Goal: Task Accomplishment & Management: Manage account settings

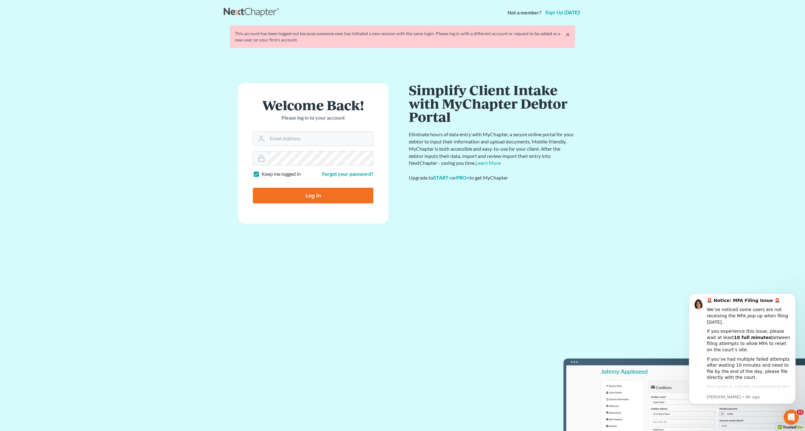
type input "[EMAIL_ADDRESS][DOMAIN_NAME]"
click at [326, 192] on input "Log In" at bounding box center [313, 196] width 121 height 16
type input "Thinking..."
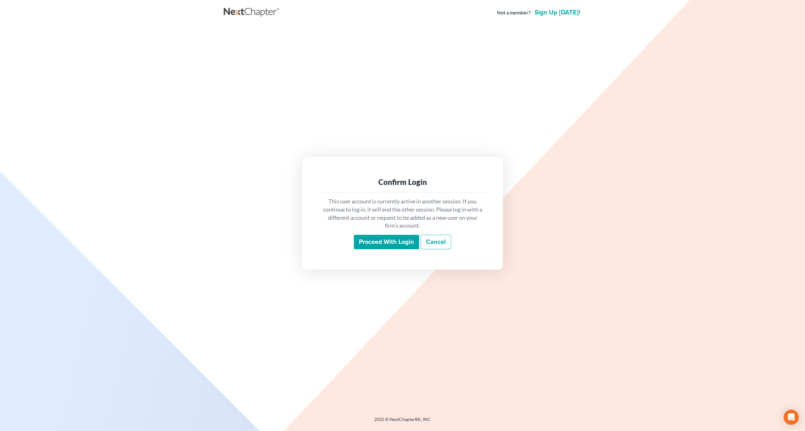
click at [401, 238] on input "Proceed with login" at bounding box center [386, 242] width 65 height 14
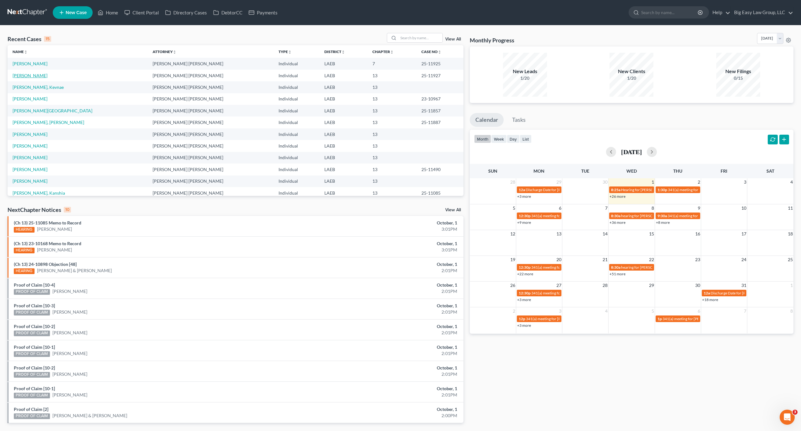
click at [28, 75] on link "[PERSON_NAME]" at bounding box center [30, 75] width 35 height 5
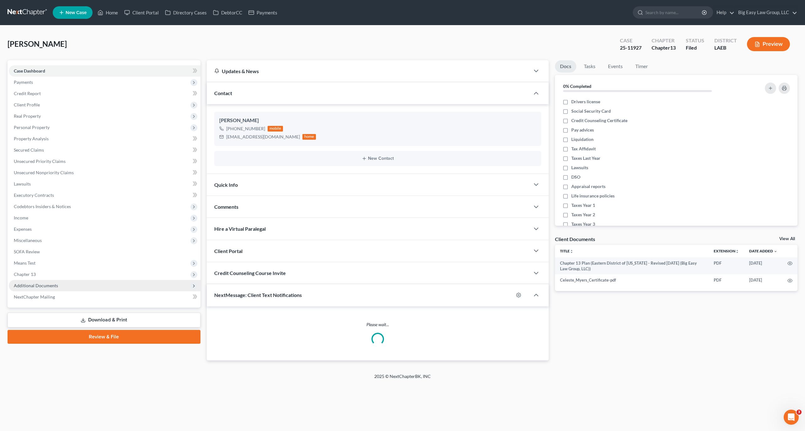
click at [63, 287] on span "Additional Documents" at bounding box center [105, 285] width 192 height 11
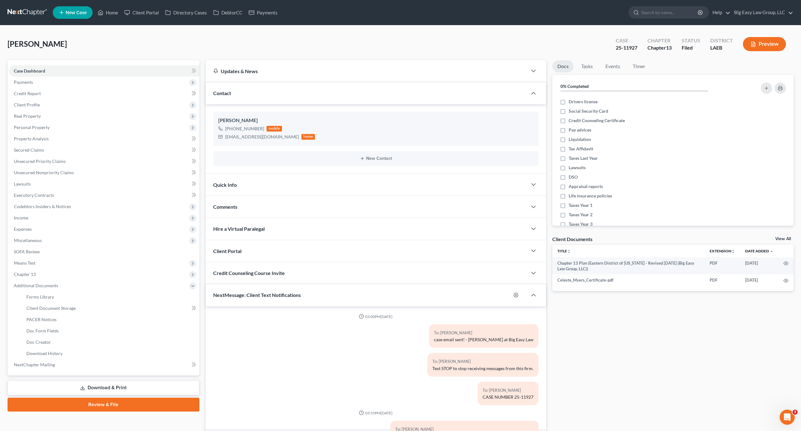
scroll to position [54, 0]
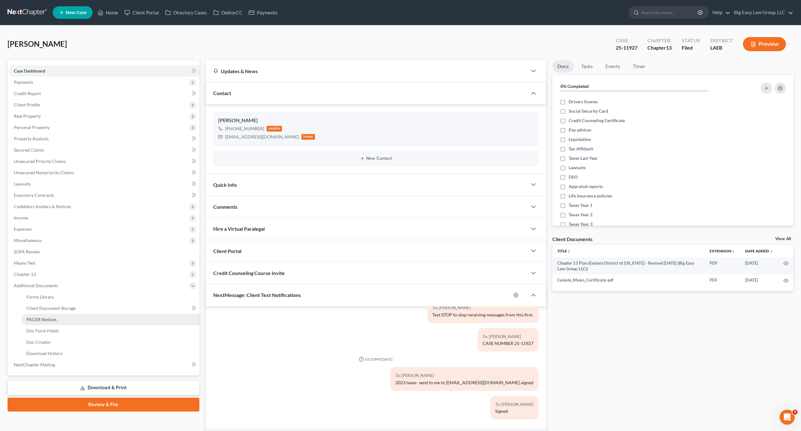
click at [59, 324] on link "PACER Notices" at bounding box center [110, 319] width 178 height 11
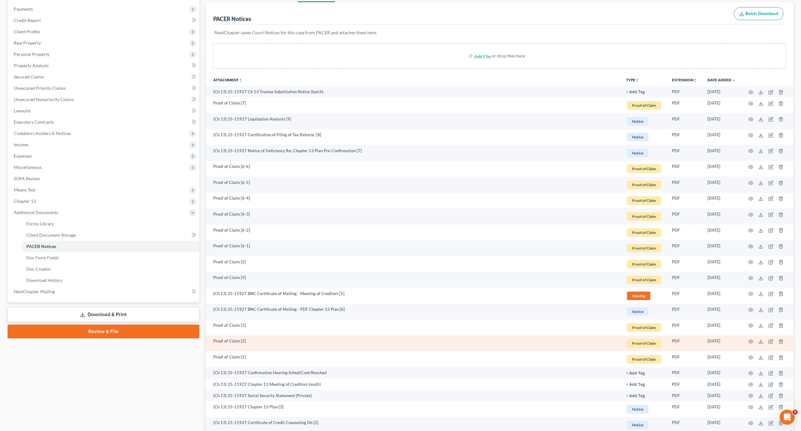
scroll to position [109, 0]
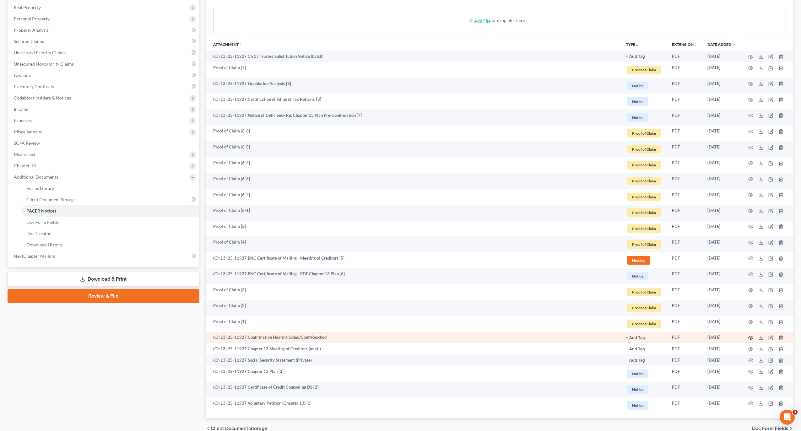
click at [748, 337] on icon "button" at bounding box center [750, 337] width 5 height 3
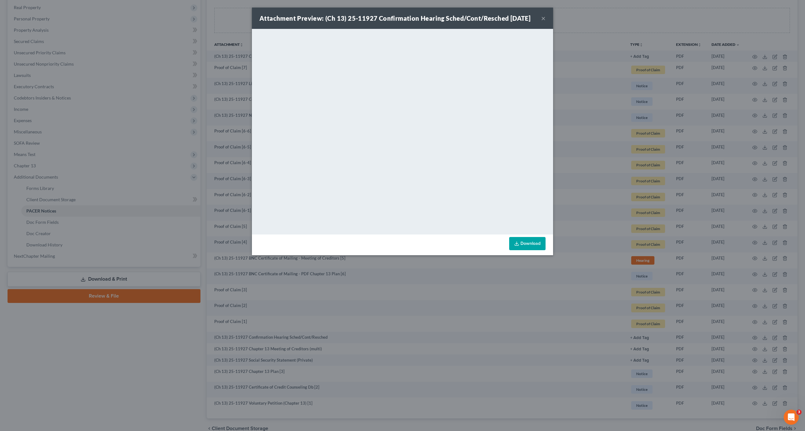
drag, startPoint x: 107, startPoint y: 401, endPoint x: 177, endPoint y: 315, distance: 110.4
click at [107, 400] on div "Attachment Preview: (Ch 13) 25-11927 Confirmation Hearing Sched/Cont/Resched [D…" at bounding box center [402, 215] width 805 height 431
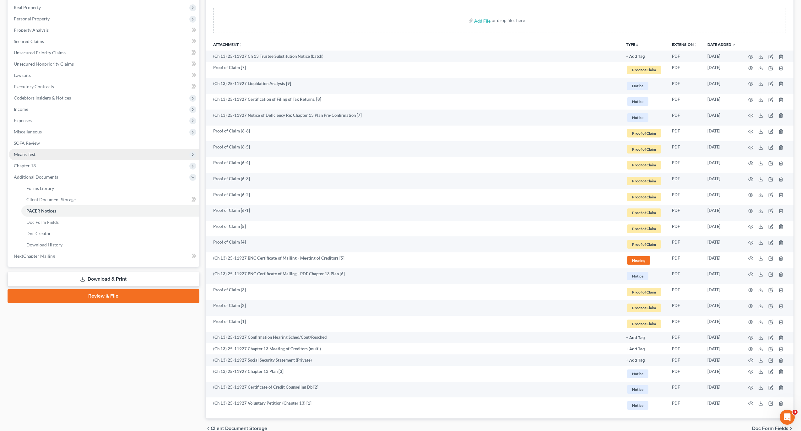
scroll to position [0, 0]
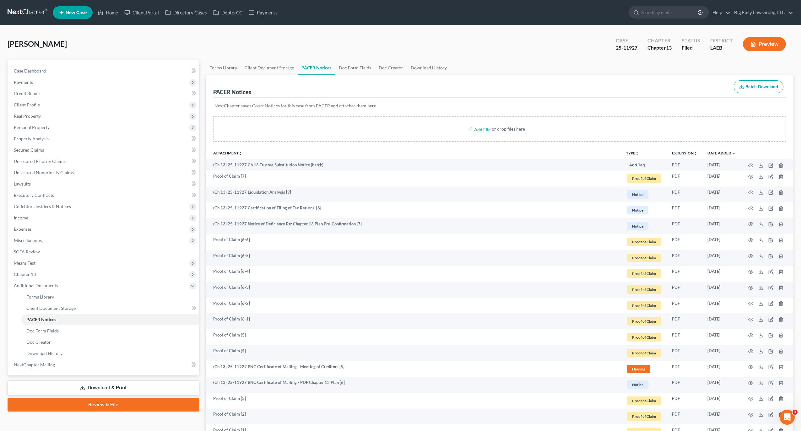
click at [113, 18] on ul "New Case Home Client Portal Directory Cases DebtorCC Payments - No Result - See…" at bounding box center [423, 12] width 740 height 16
click at [110, 16] on link "Home" at bounding box center [107, 12] width 27 height 11
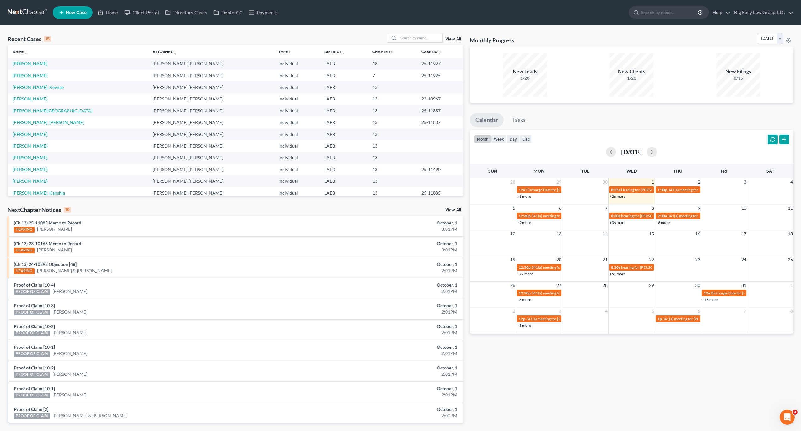
click at [407, 32] on div "Recent Cases 15 View All Name unfold_more expand_more expand_less Attorney unfo…" at bounding box center [400, 232] width 801 height 415
click at [408, 35] on input "search" at bounding box center [420, 37] width 44 height 9
type input "[PERSON_NAME]"
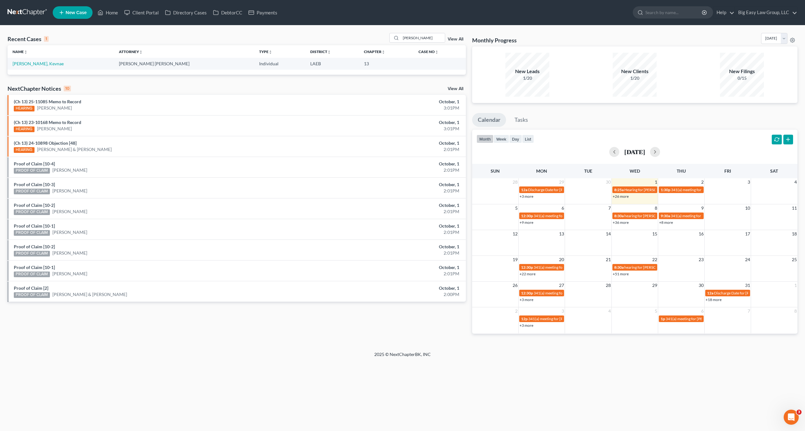
click at [36, 69] on div "Name unfold_more expand_more expand_less Attorney unfold_more expand_more expan…" at bounding box center [237, 59] width 458 height 29
click at [35, 67] on td "[PERSON_NAME], Kevnae" at bounding box center [61, 64] width 106 height 12
click at [38, 64] on link "[PERSON_NAME], Kevnae" at bounding box center [38, 63] width 51 height 5
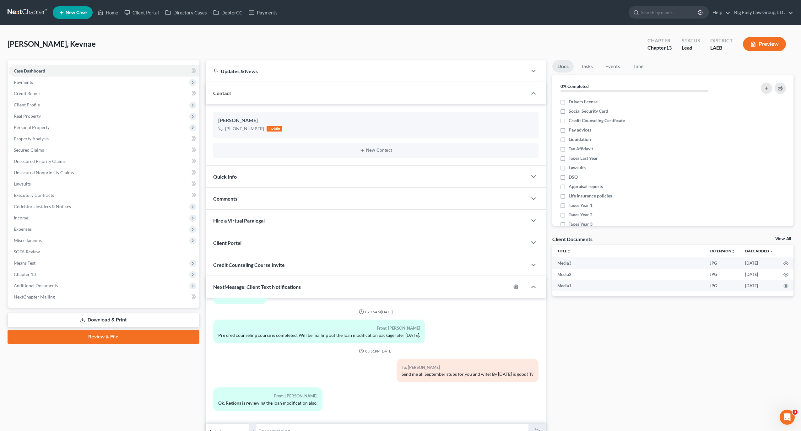
scroll to position [32, 0]
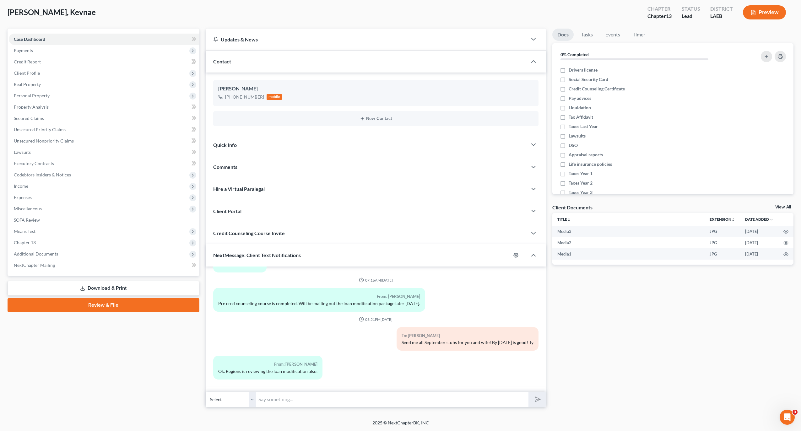
click at [325, 402] on input "text" at bounding box center [392, 399] width 273 height 15
type input "That is great- I just want to keep the file ready incase there is a sale date y…"
click at [528, 392] on button "submit" at bounding box center [536, 399] width 17 height 15
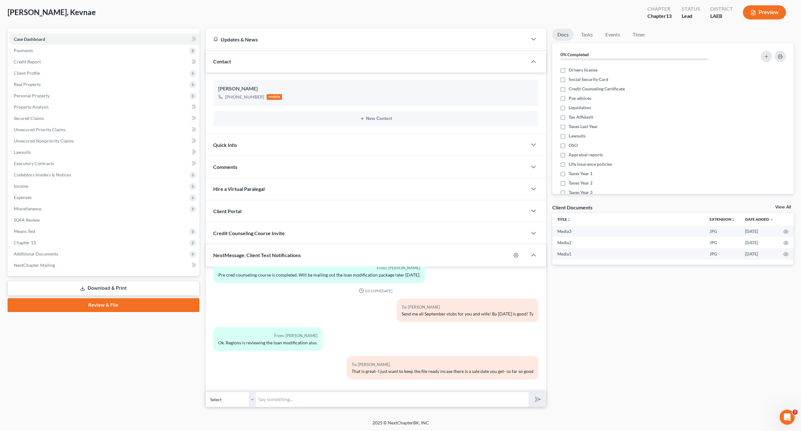
click at [112, 13] on div "[PERSON_NAME], Kevnae Upgraded Chapter Chapter 13 Status Lead District LAEB Pre…" at bounding box center [400, 14] width 785 height 27
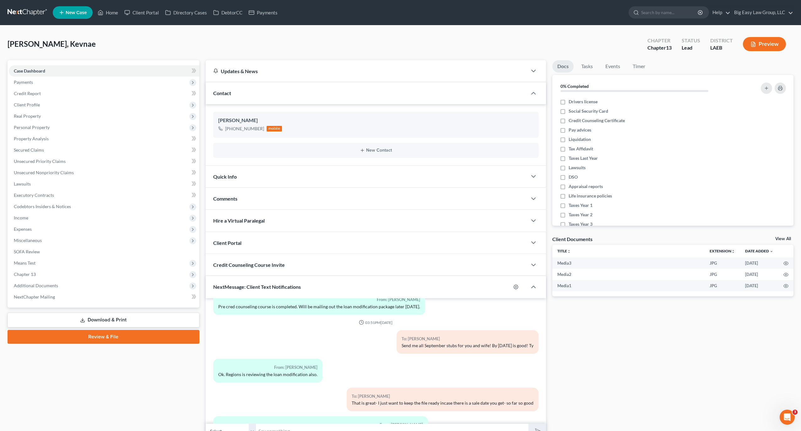
scroll to position [1068, 0]
